Goal: Information Seeking & Learning: Check status

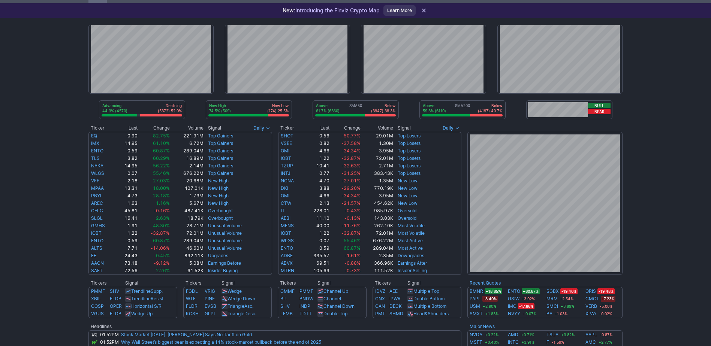
scroll to position [37, 0]
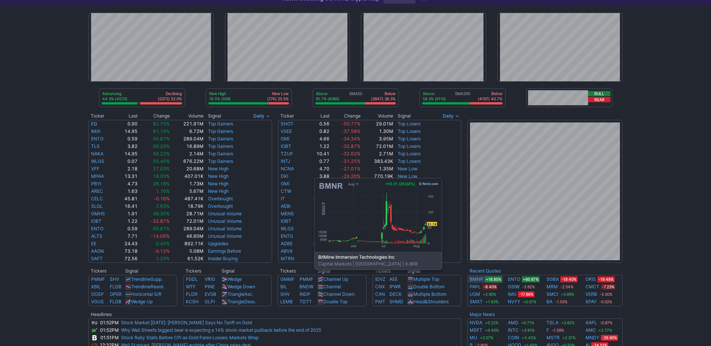
click at [475, 281] on link "BMNR" at bounding box center [475, 279] width 13 height 7
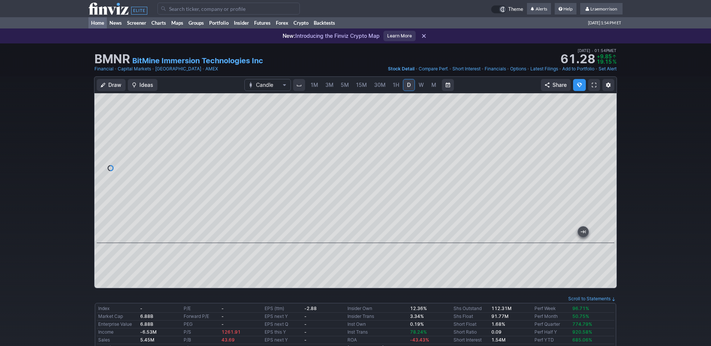
click at [102, 24] on link "Home" at bounding box center [97, 22] width 18 height 11
